Goal: Check status: Check status

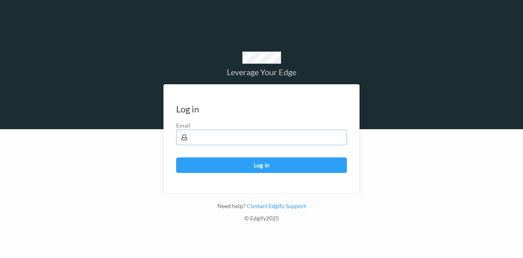
click at [259, 145] on input "text" at bounding box center [261, 137] width 171 height 16
type input "brown.lamont@heb.com"
click at [176, 157] on button "Log in" at bounding box center [261, 165] width 171 height 16
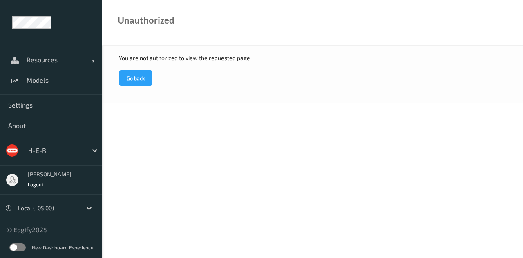
click at [32, 82] on span "Models" at bounding box center [60, 80] width 67 height 8
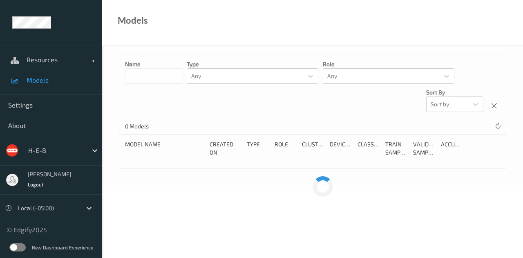
click at [47, 59] on span "Resources" at bounding box center [59, 60] width 65 height 8
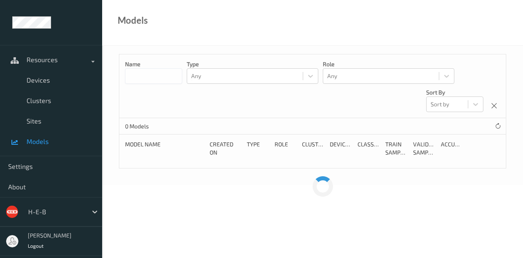
click at [39, 77] on span "Devices" at bounding box center [60, 80] width 67 height 8
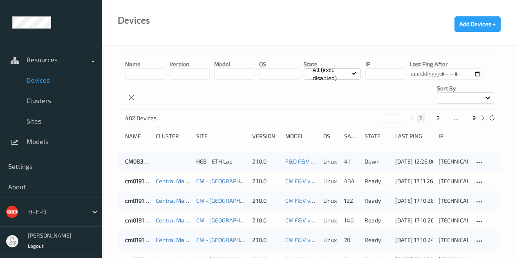
click at [34, 125] on span "Sites" at bounding box center [60, 121] width 67 height 8
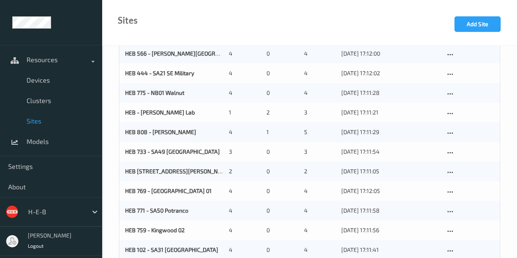
scroll to position [316, 0]
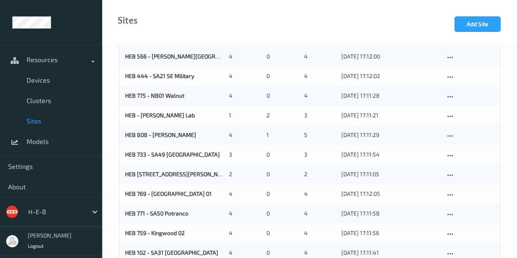
click at [141, 98] on link "HEB 775 - NB01 Walnut" at bounding box center [154, 95] width 59 height 7
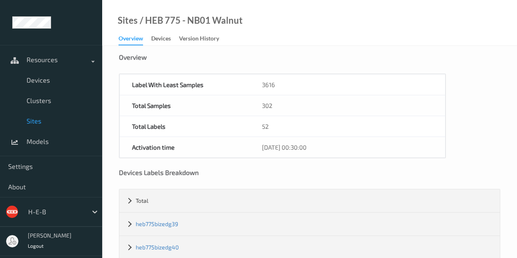
scroll to position [19, 0]
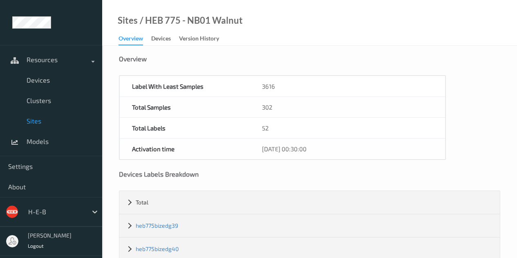
click at [163, 38] on div "Devices" at bounding box center [161, 39] width 20 height 10
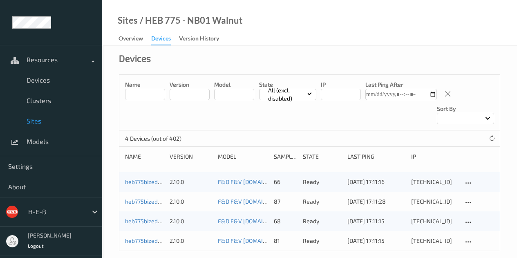
scroll to position [10, 0]
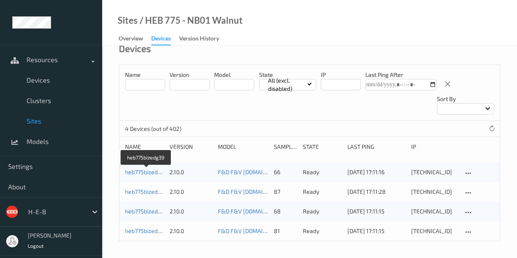
click at [147, 171] on link "heb775bizedg39" at bounding box center [146, 171] width 42 height 7
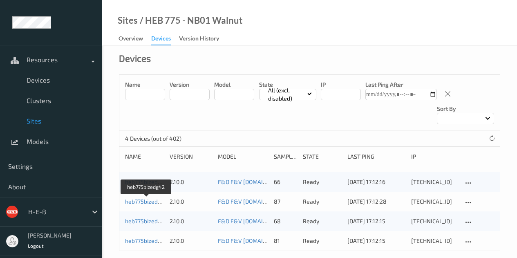
click at [153, 202] on link "heb775bizedg42" at bounding box center [146, 201] width 43 height 7
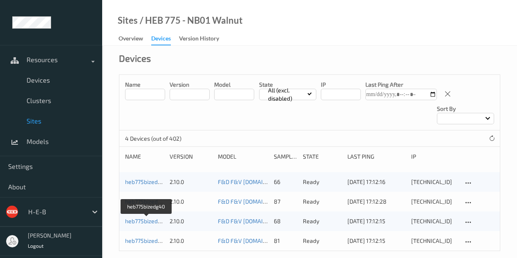
click at [131, 217] on link "heb775bizedg40" at bounding box center [146, 220] width 43 height 7
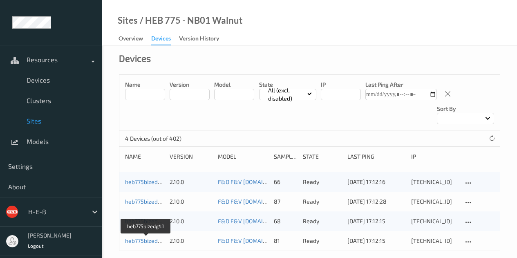
click at [142, 240] on link "heb775bizedg41" at bounding box center [146, 240] width 42 height 7
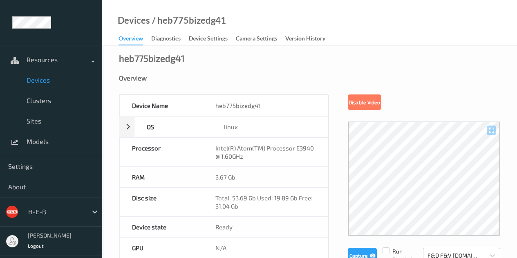
click at [441, 1] on div "Devices / heb775bizedg41 Overview Diagnostics Device Settings Camera Settings V…" at bounding box center [309, 23] width 415 height 46
